Goal: Information Seeking & Learning: Learn about a topic

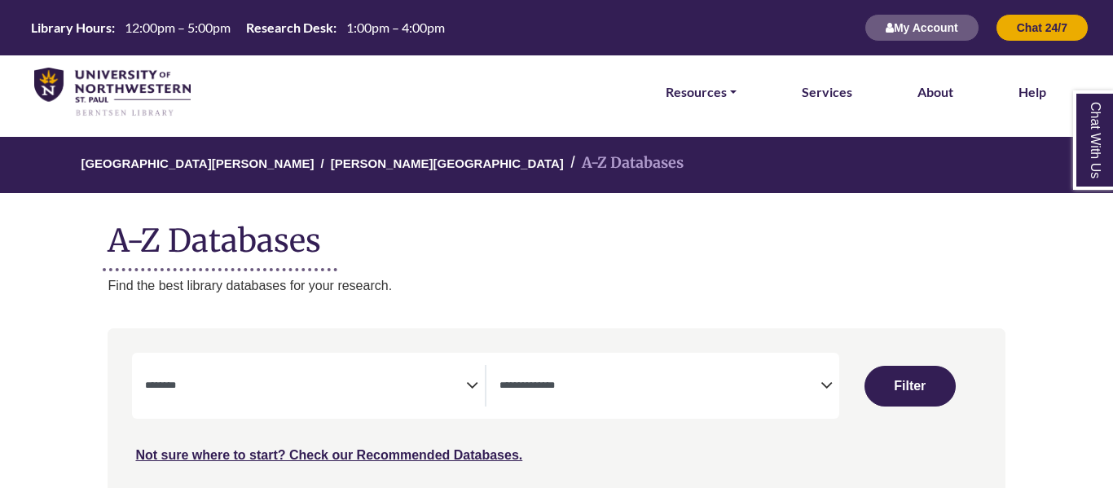
select select "Database Subject Filter"
select select "Database Types Filter"
click at [725, 368] on span "Search filters" at bounding box center [660, 386] width 321 height 42
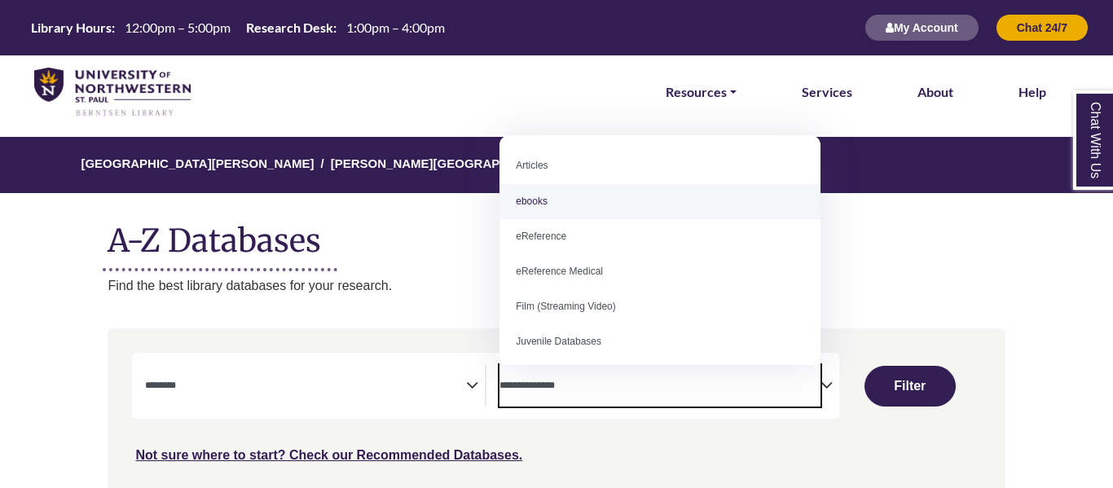
scroll to position [113, 0]
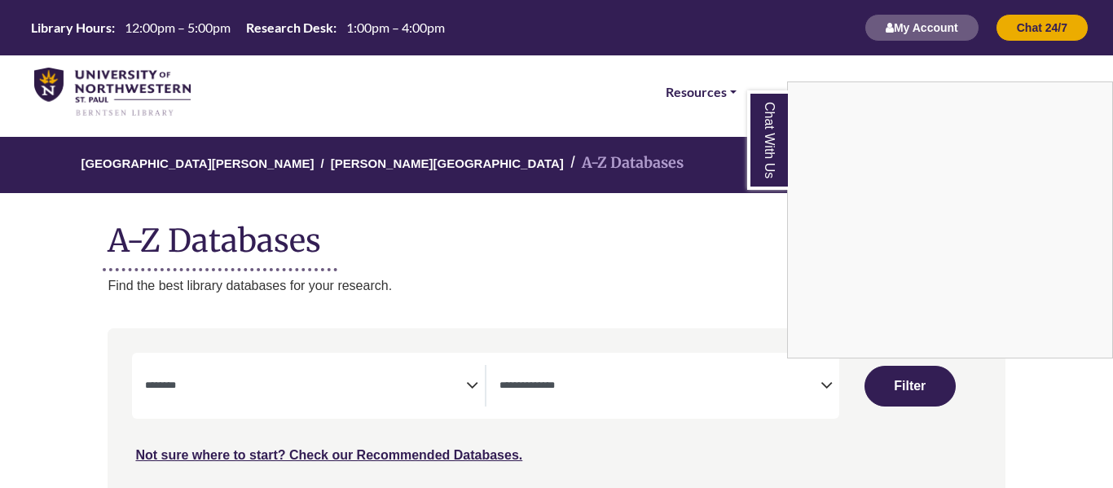
click at [453, 332] on div "Chat With Us" at bounding box center [556, 244] width 1113 height 488
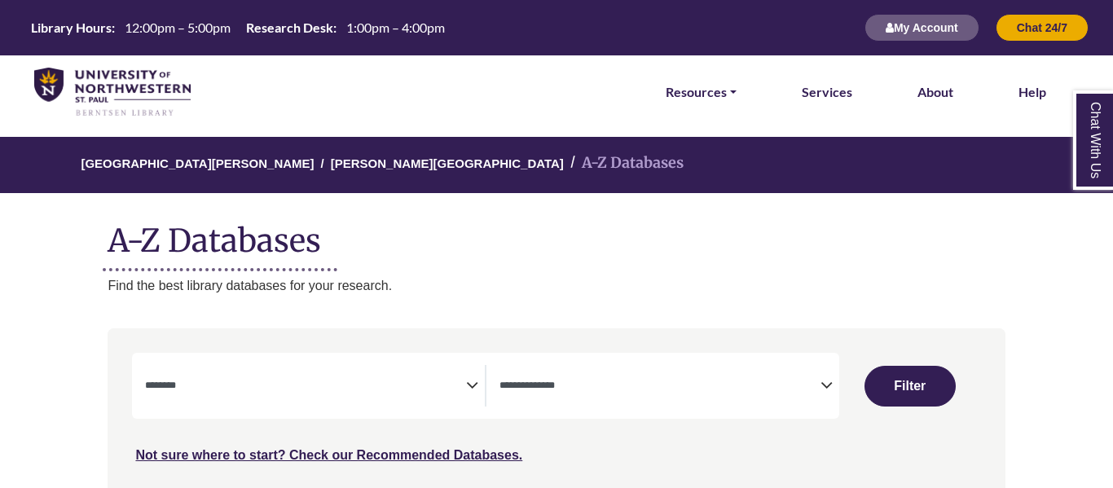
click at [384, 394] on textarea "Search" at bounding box center [305, 387] width 321 height 13
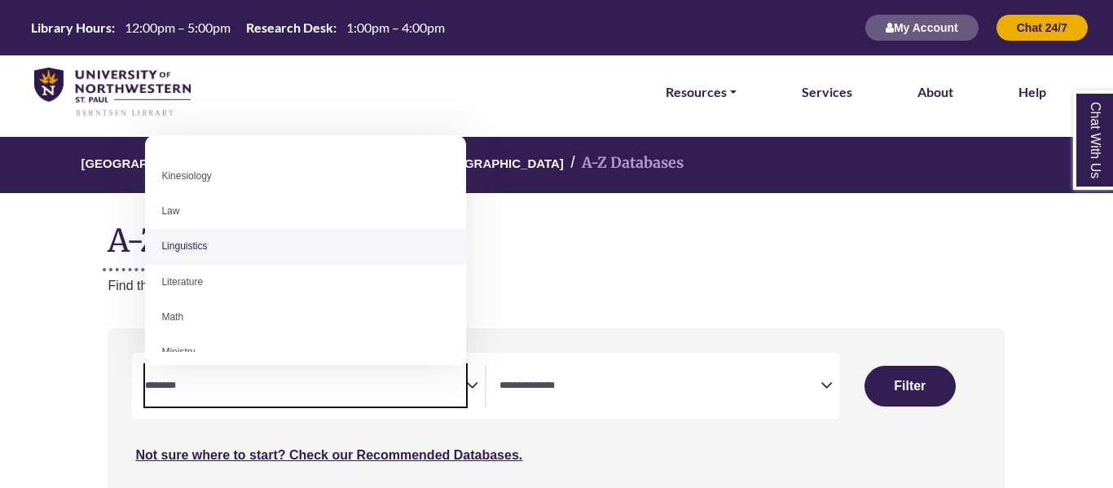
scroll to position [838, 0]
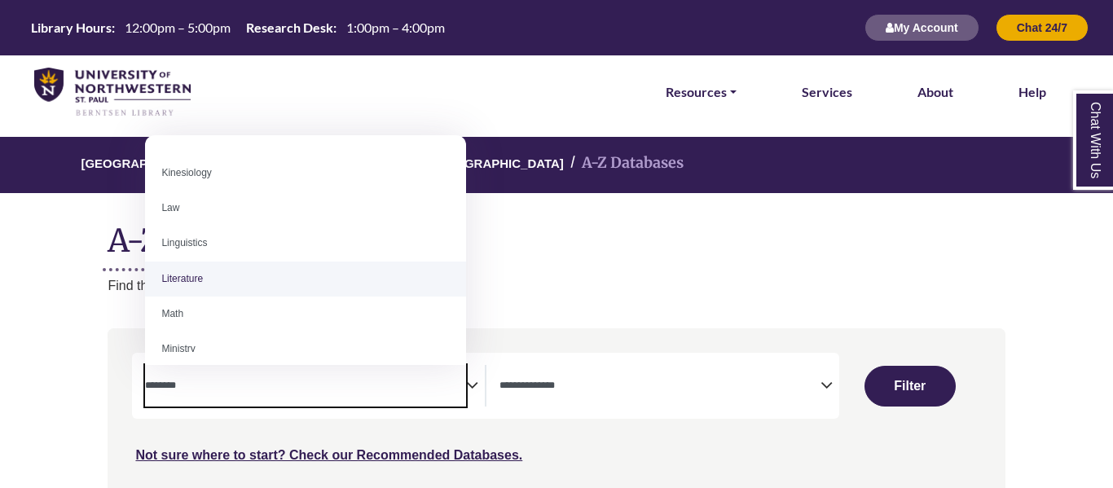
select select "*****"
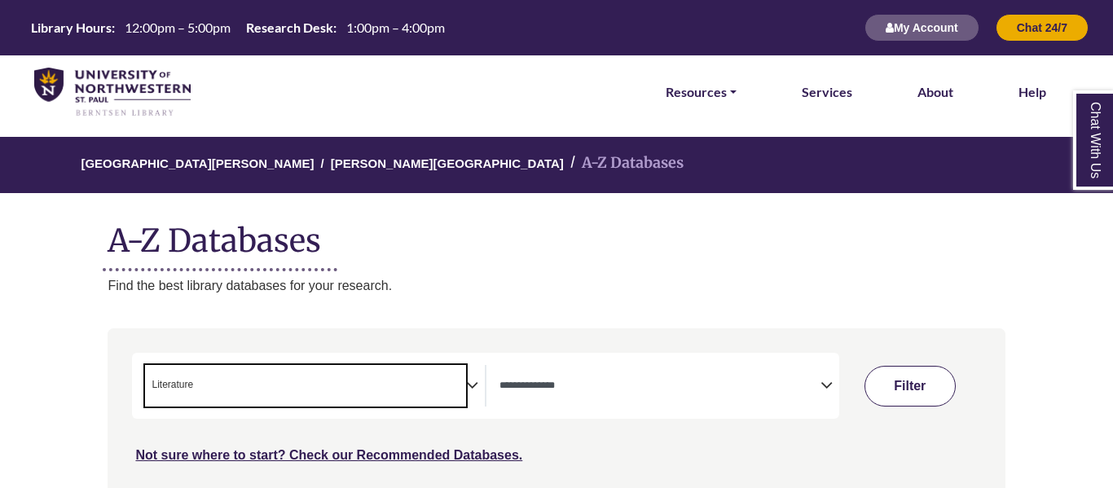
click at [907, 389] on button "Filter" at bounding box center [910, 386] width 91 height 41
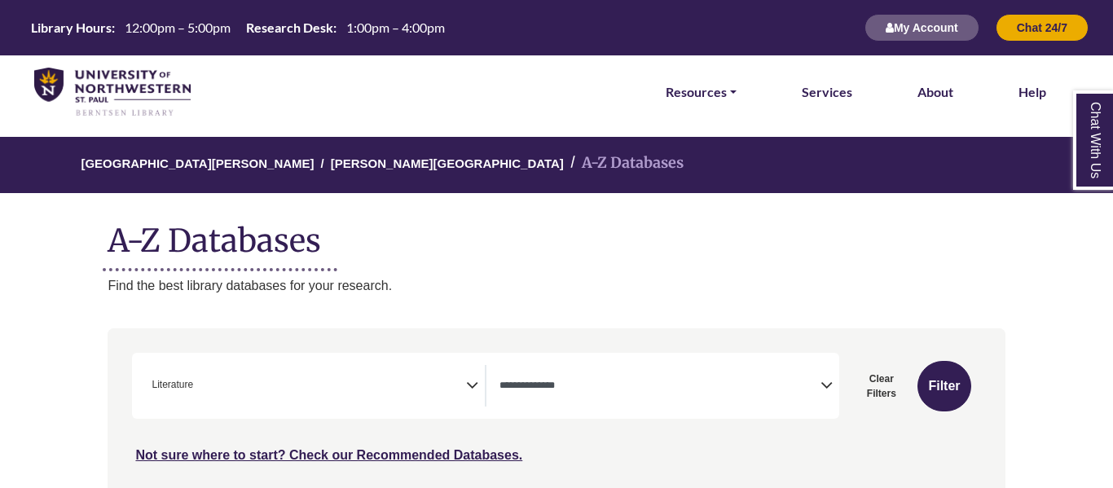
select select "Database Types Filter"
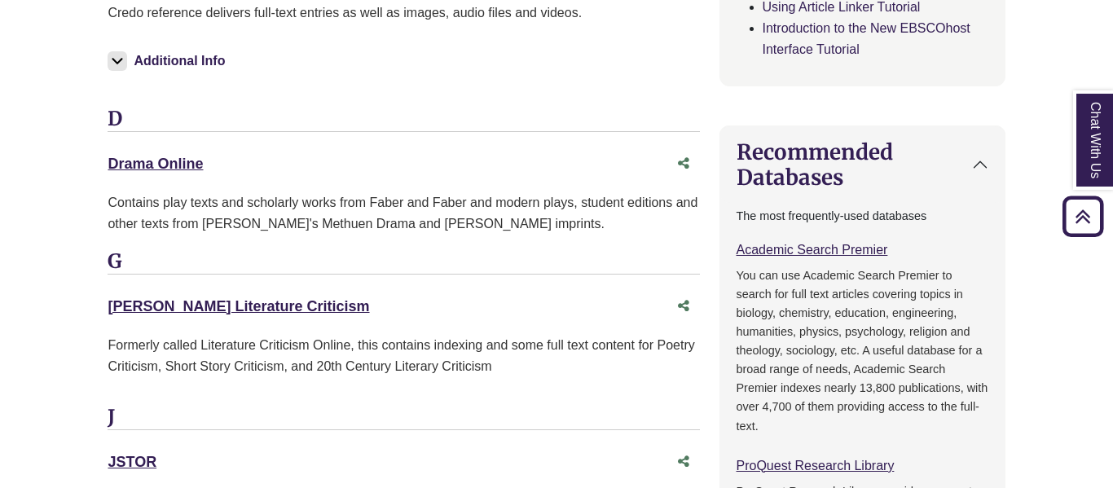
scroll to position [1001, 0]
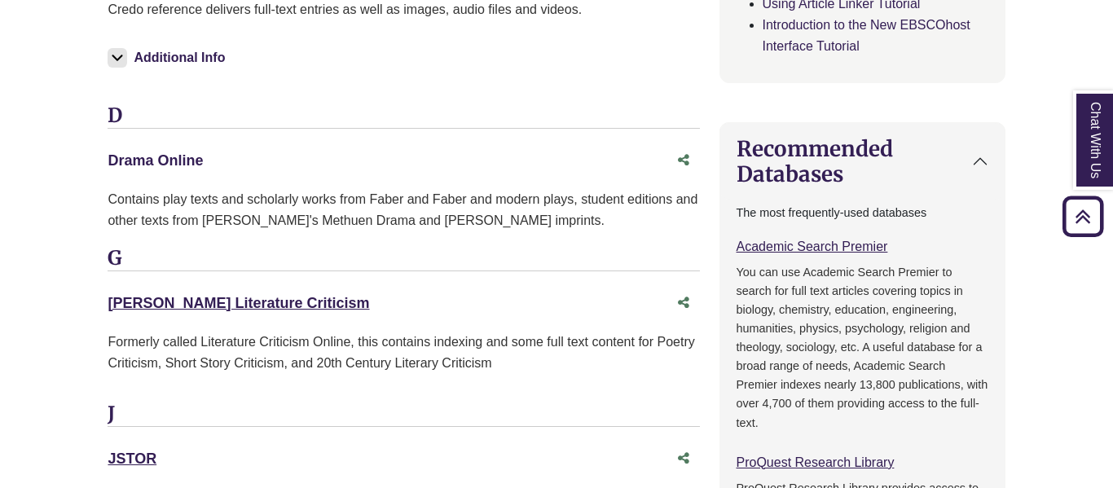
click at [149, 157] on link "Drama Online This link opens in a new window" at bounding box center [155, 160] width 95 height 16
click at [685, 160] on icon "Share this database" at bounding box center [683, 159] width 11 height 13
type input "**********"
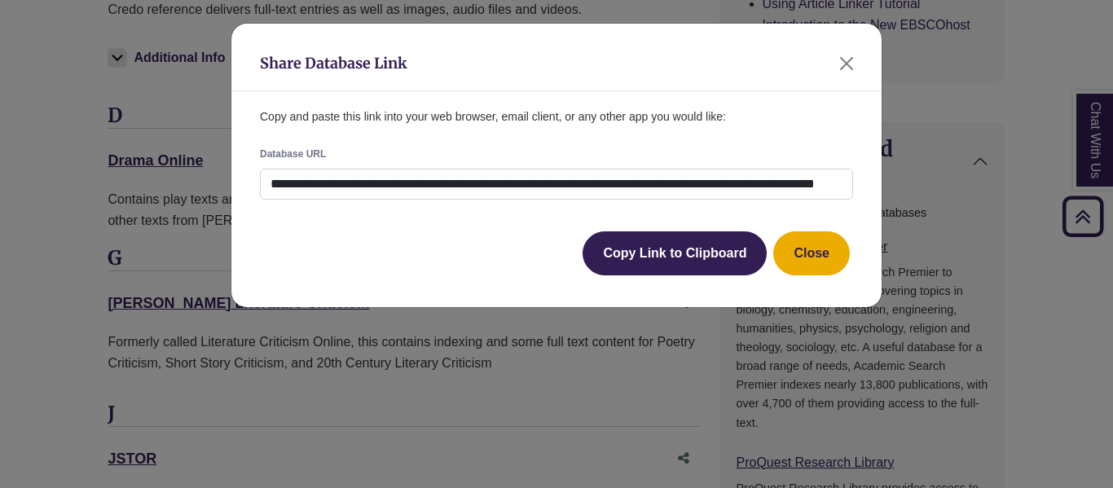
click at [848, 42] on div "Share Database Link" at bounding box center [556, 58] width 650 height 68
click at [846, 64] on button "Close" at bounding box center [847, 64] width 26 height 26
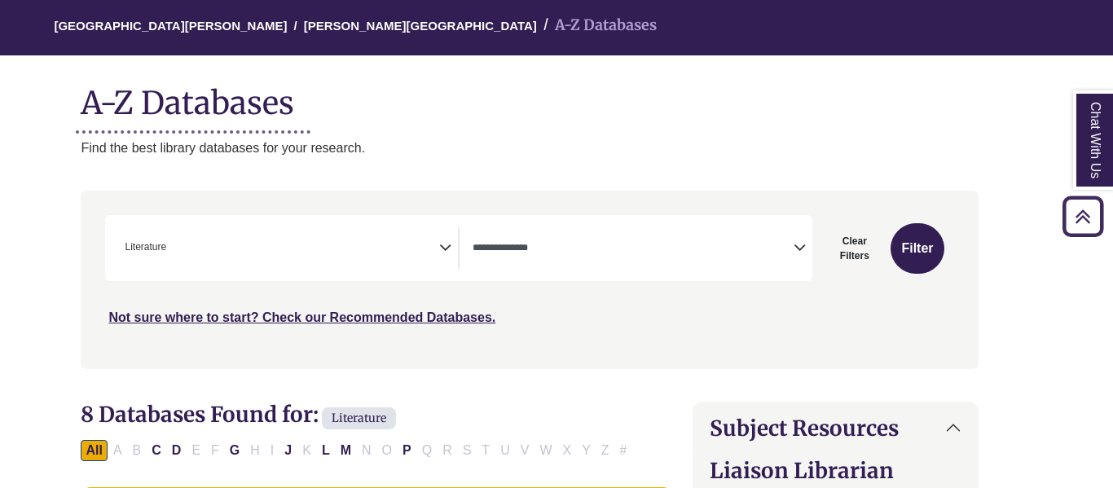
scroll to position [0, 27]
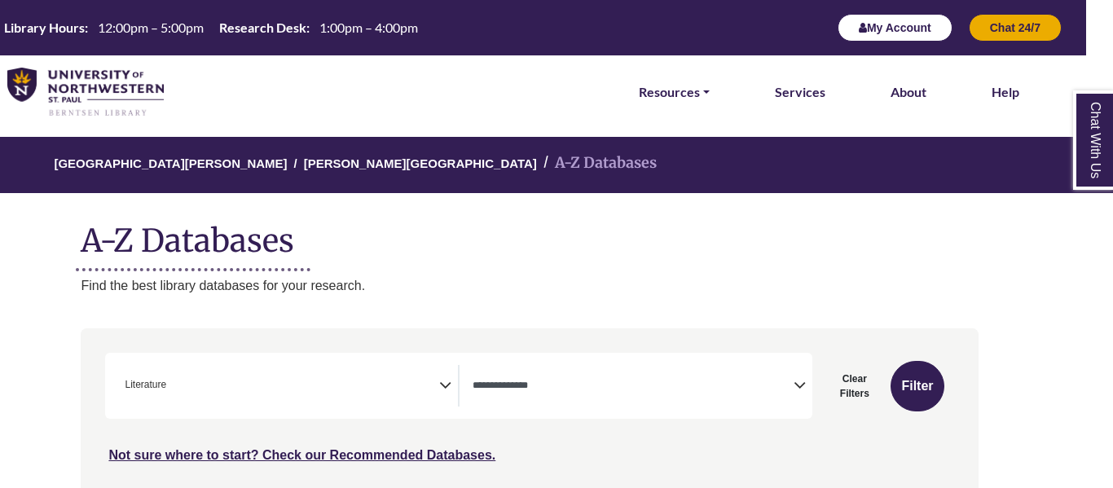
click at [888, 31] on button "My Account" at bounding box center [895, 28] width 115 height 28
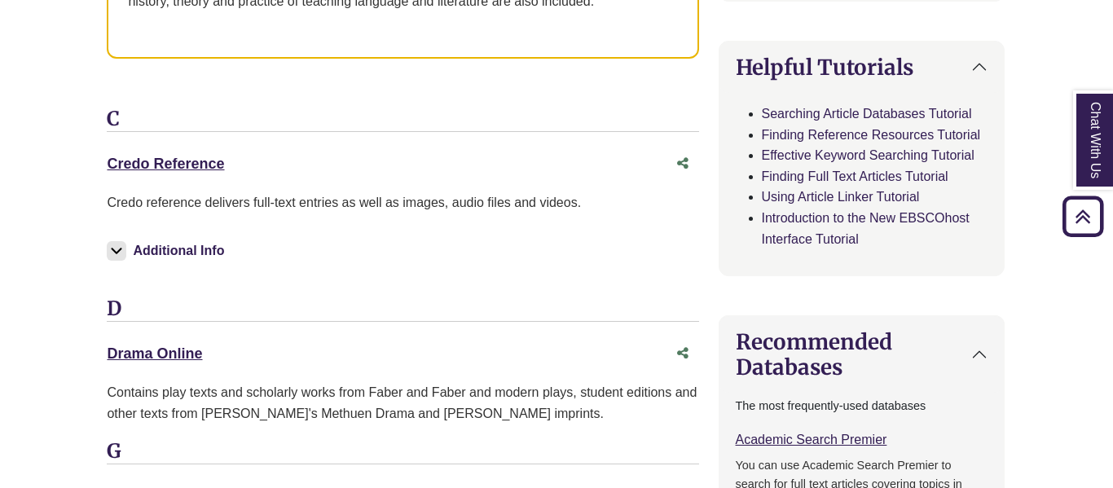
scroll to position [781, 1]
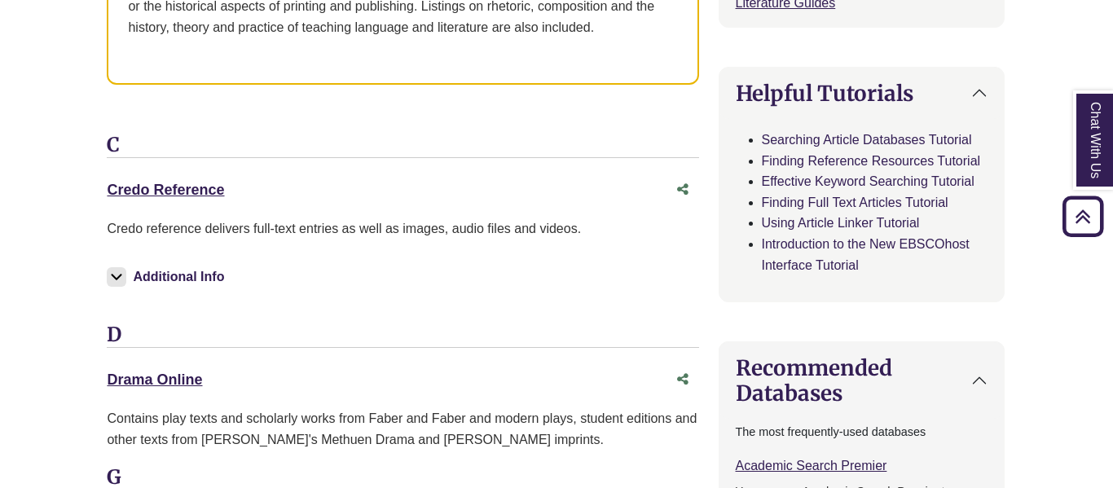
click at [112, 286] on img at bounding box center [117, 277] width 20 height 20
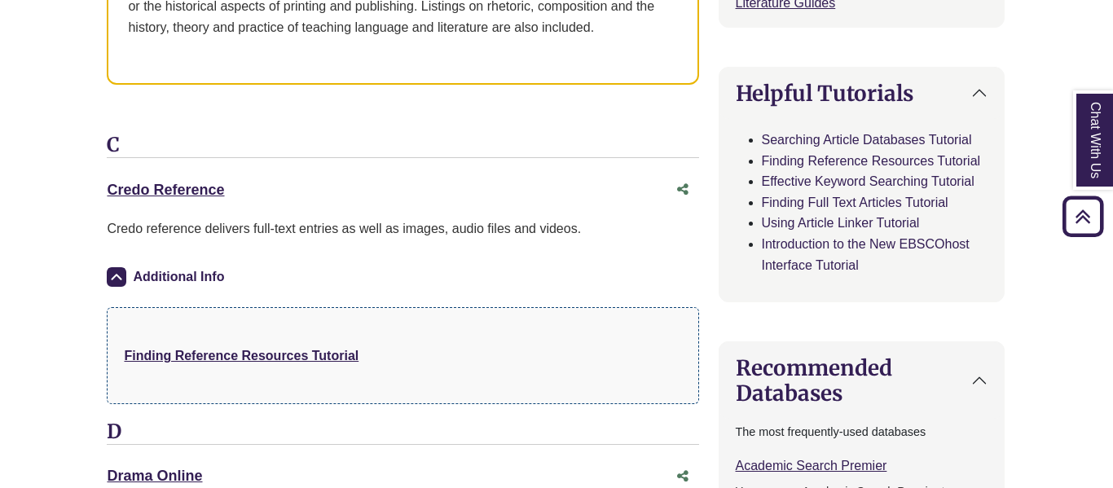
click at [120, 288] on div "Additional Info" at bounding box center [403, 280] width 592 height 55
click at [124, 277] on img at bounding box center [117, 277] width 20 height 20
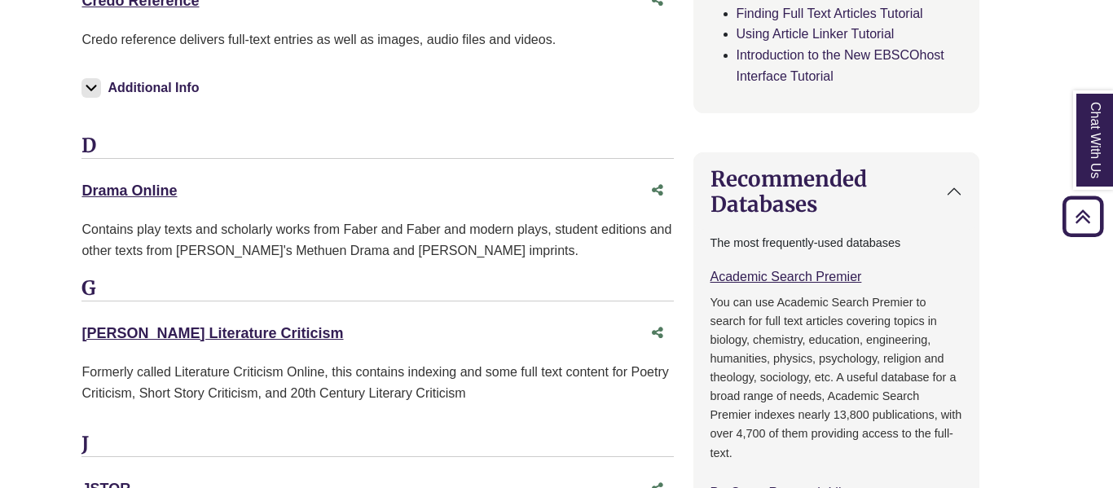
scroll to position [970, 25]
click at [177, 259] on div "Contains play texts and scholarly works from Faber and Faber and modern plays, …" at bounding box center [378, 241] width 592 height 42
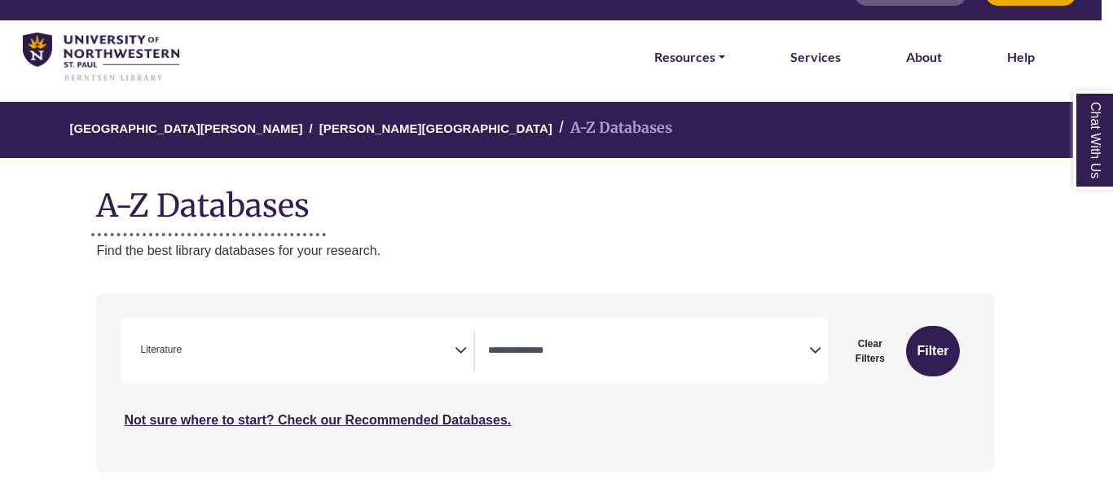
scroll to position [35, 11]
click at [320, 132] on link "[PERSON_NAME][GEOGRAPHIC_DATA]" at bounding box center [436, 127] width 233 height 16
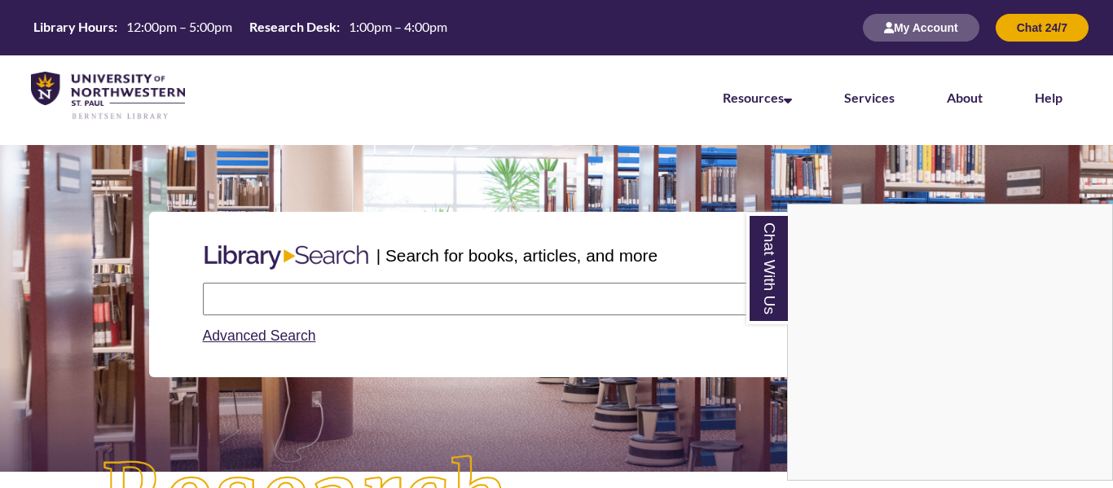
scroll to position [2, 0]
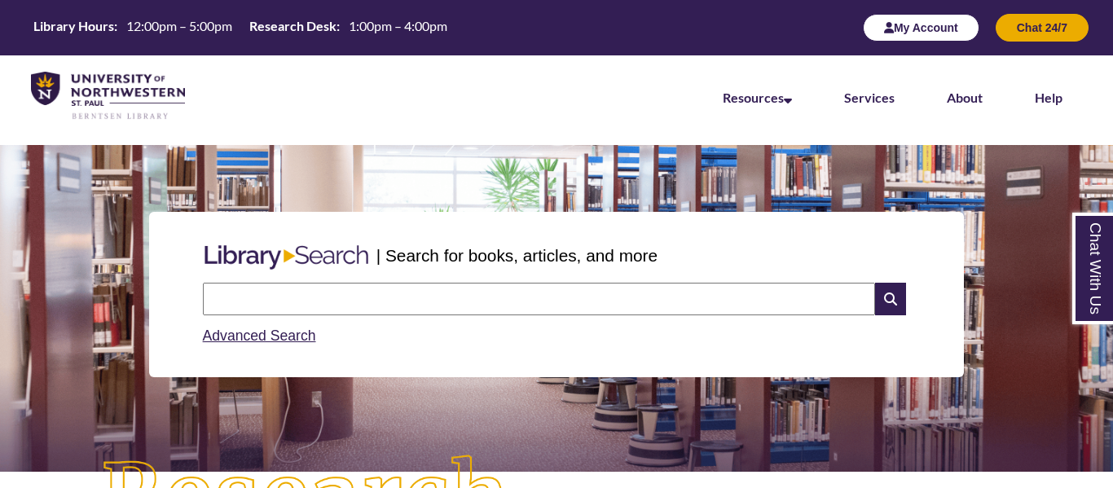
click at [947, 19] on button "My Account" at bounding box center [921, 28] width 117 height 28
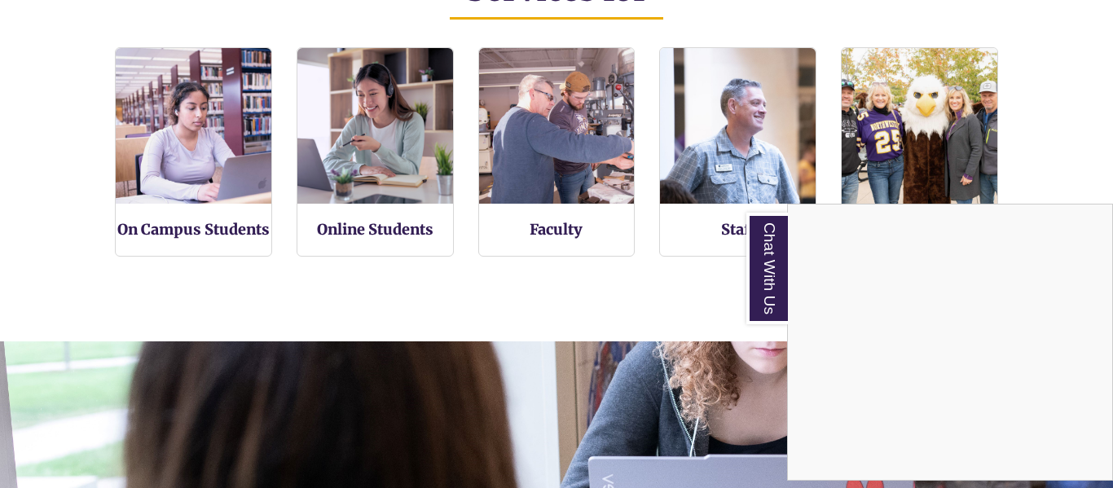
scroll to position [1084, 0]
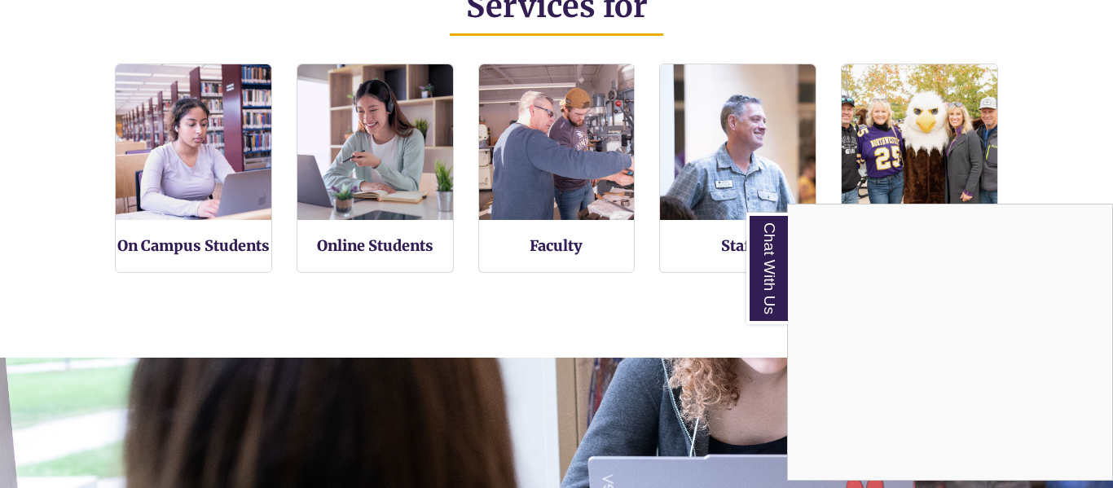
click at [214, 244] on div "Chat With Us" at bounding box center [556, 244] width 1113 height 488
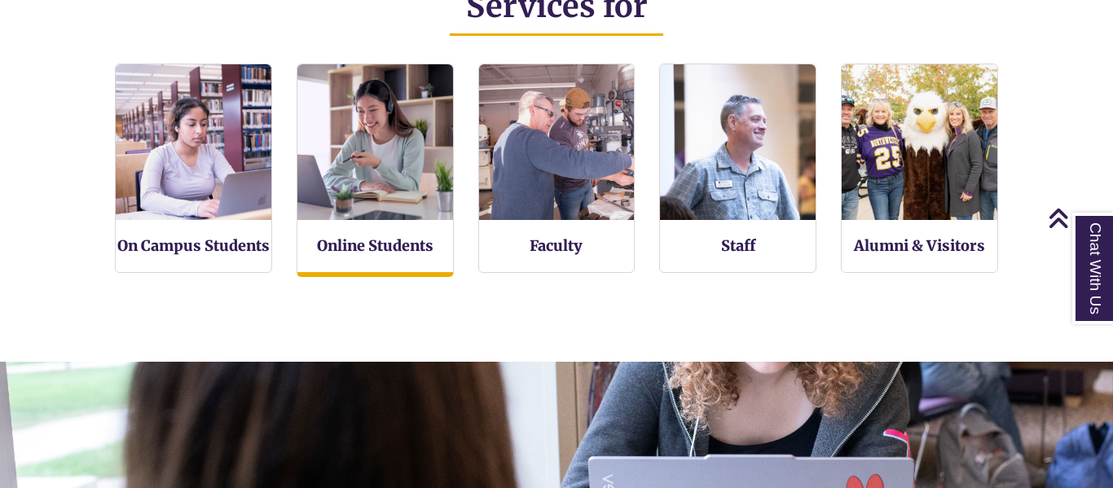
scroll to position [339, 1113]
click at [380, 262] on div "Online Students" at bounding box center [375, 170] width 157 height 213
click at [366, 244] on link "Online Students" at bounding box center [375, 246] width 117 height 20
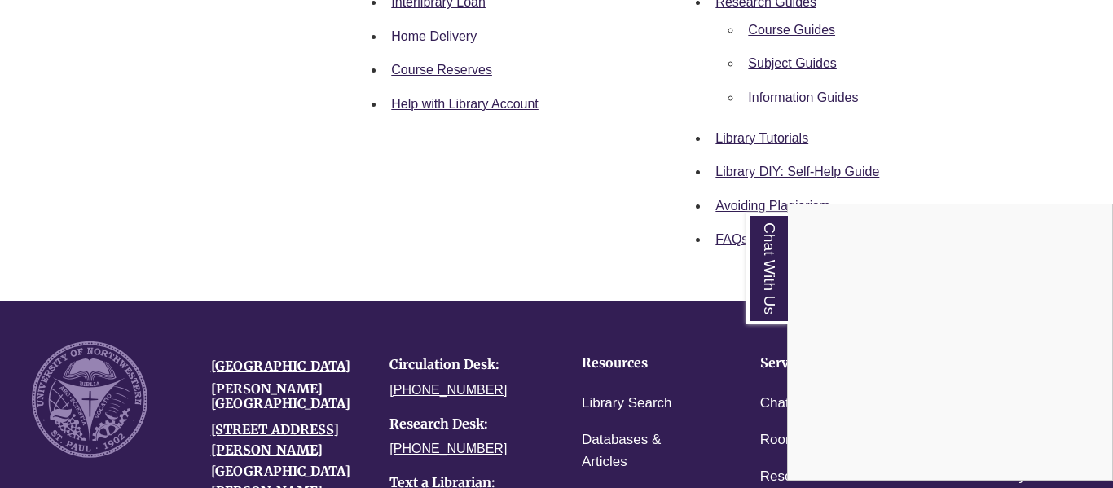
scroll to position [634, 0]
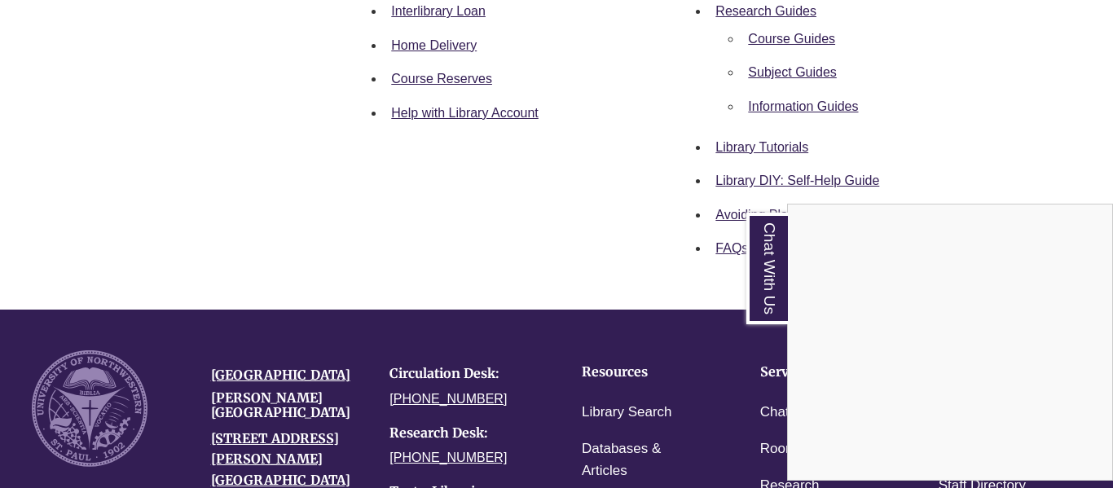
click at [769, 149] on div "Chat With Us" at bounding box center [556, 244] width 1113 height 488
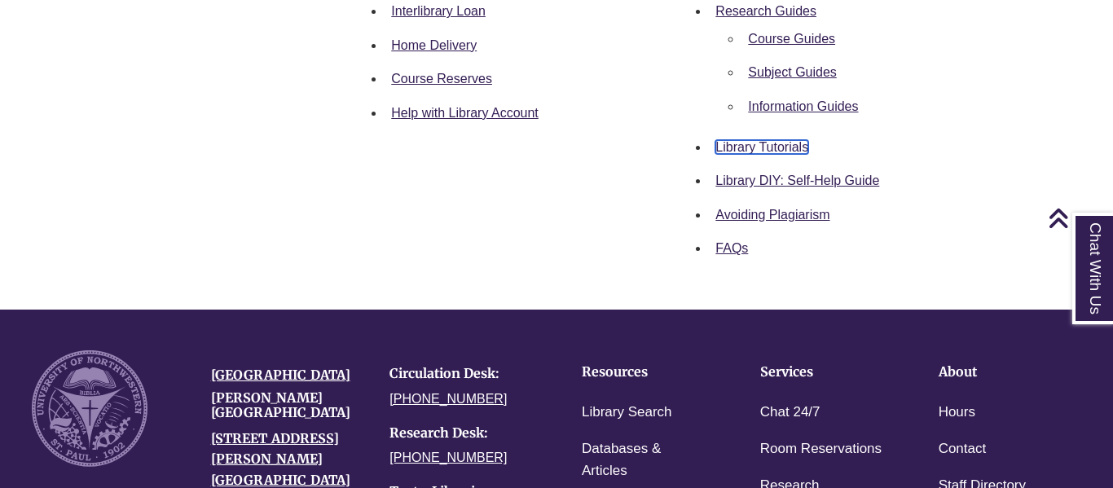
click at [735, 147] on link "Library Tutorials" at bounding box center [761, 147] width 93 height 14
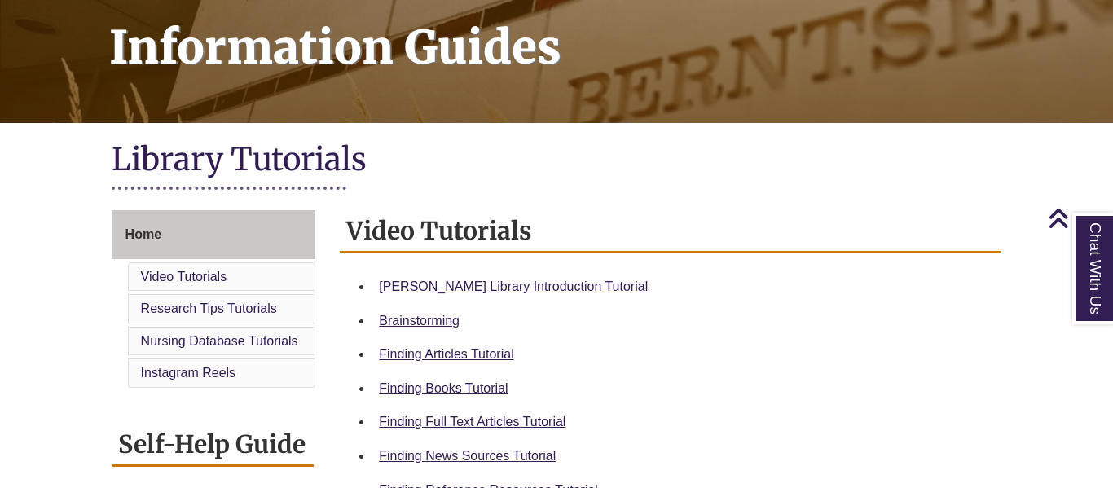
scroll to position [229, 0]
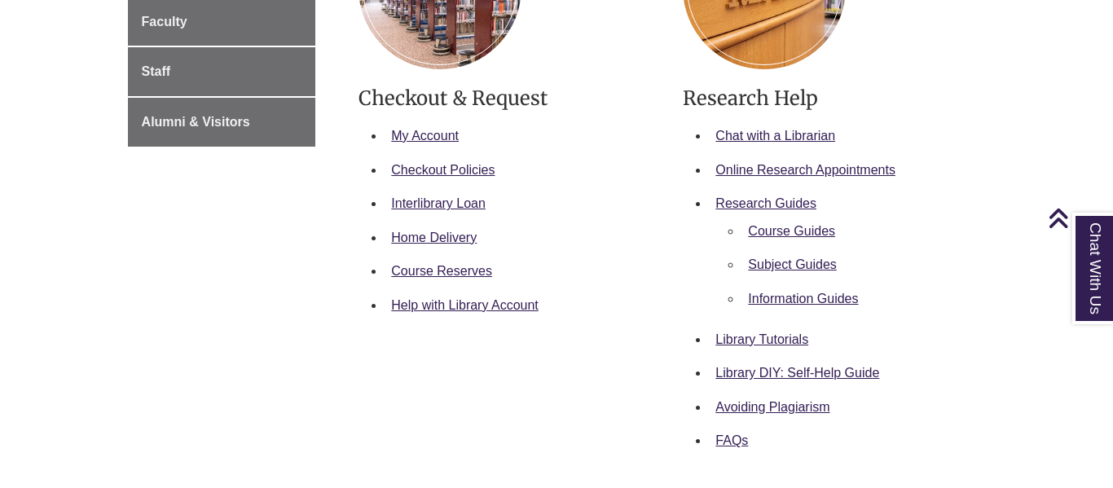
scroll to position [423, 0]
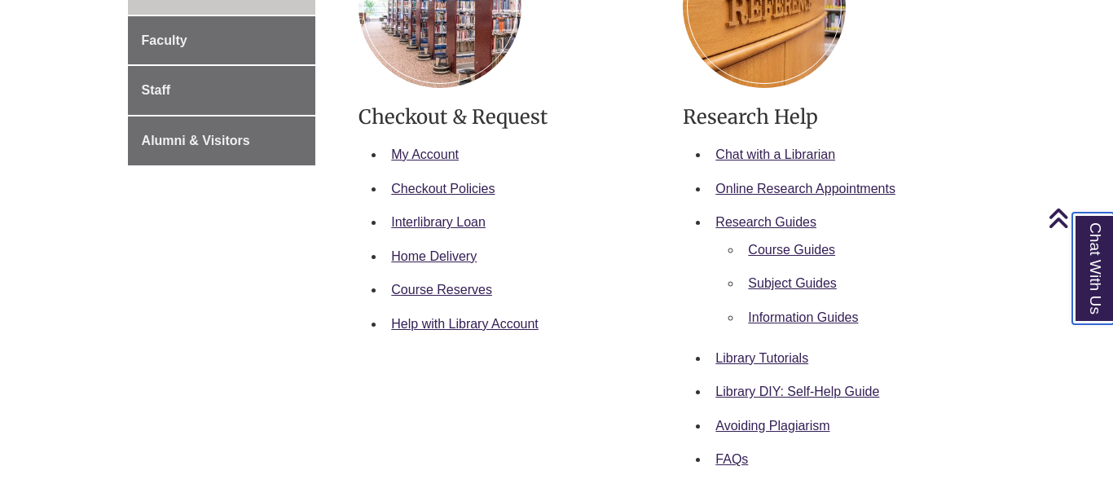
click at [1082, 265] on link "Chat With Us" at bounding box center [1093, 269] width 42 height 112
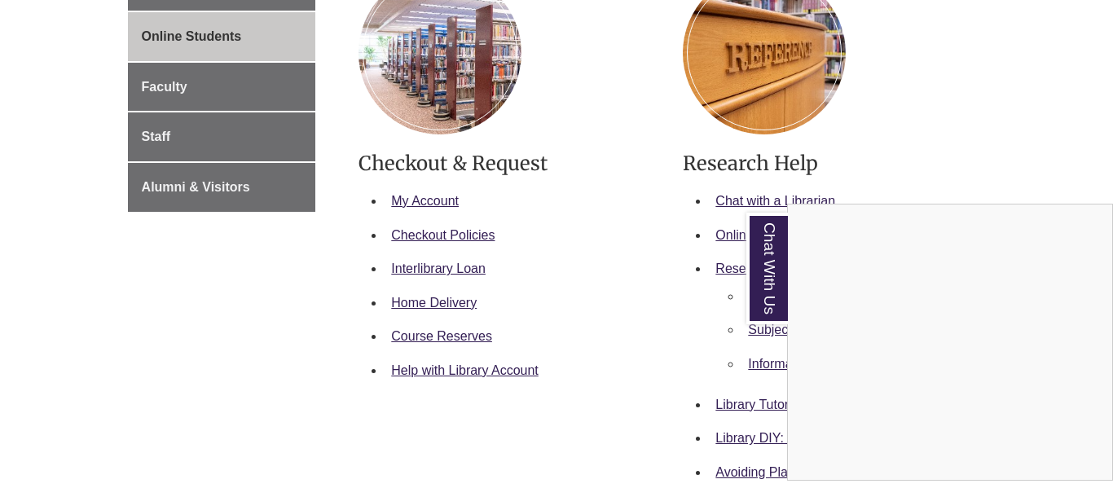
scroll to position [375, 0]
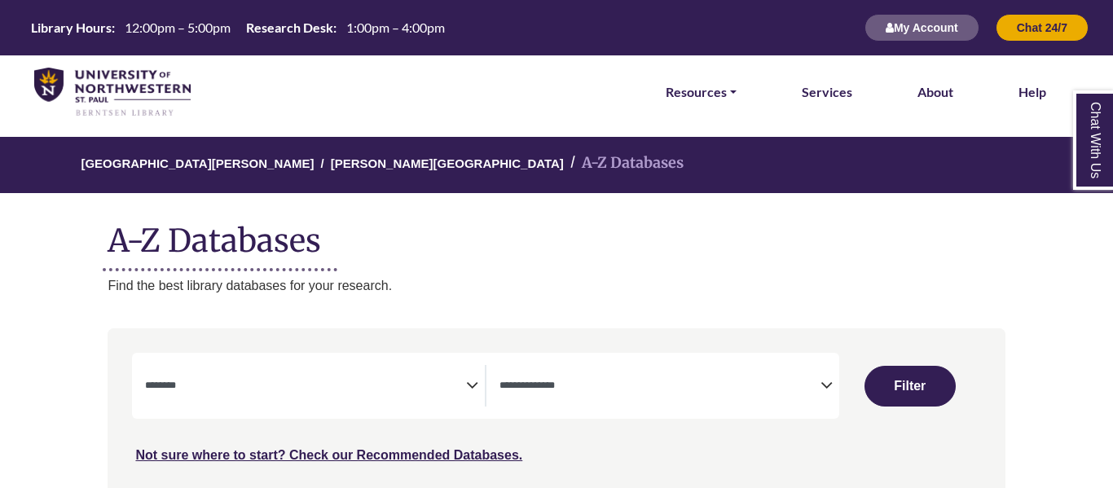
select select "Database Subject Filter"
select select "Database Types Filter"
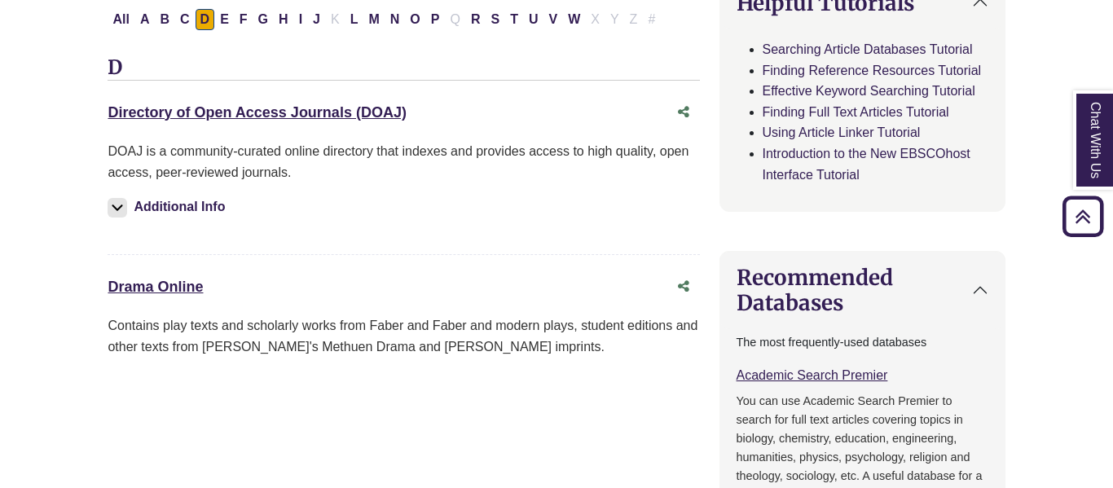
scroll to position [581, 0]
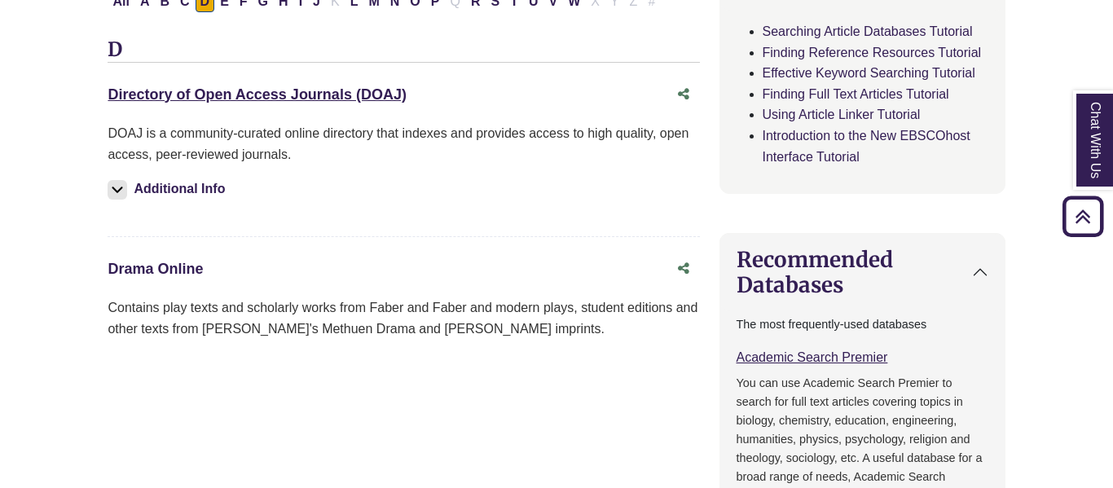
click at [142, 271] on link "Drama Online This link opens in a new window" at bounding box center [155, 269] width 95 height 16
